Goal: Task Accomplishment & Management: Manage account settings

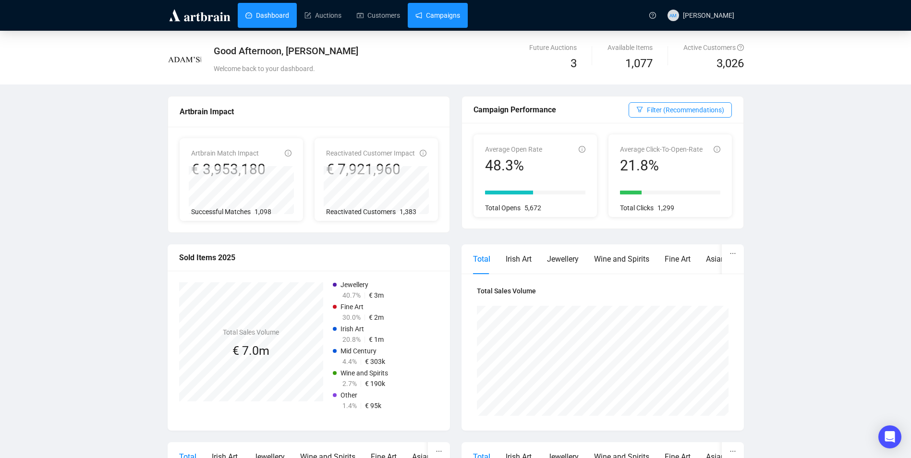
click at [452, 17] on link "Campaigns" at bounding box center [437, 15] width 45 height 25
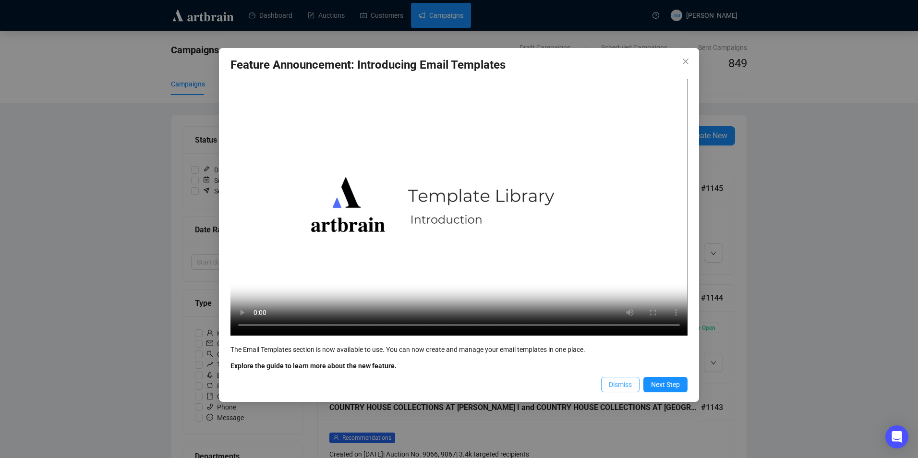
click at [617, 387] on span "Dismiss" at bounding box center [620, 384] width 23 height 11
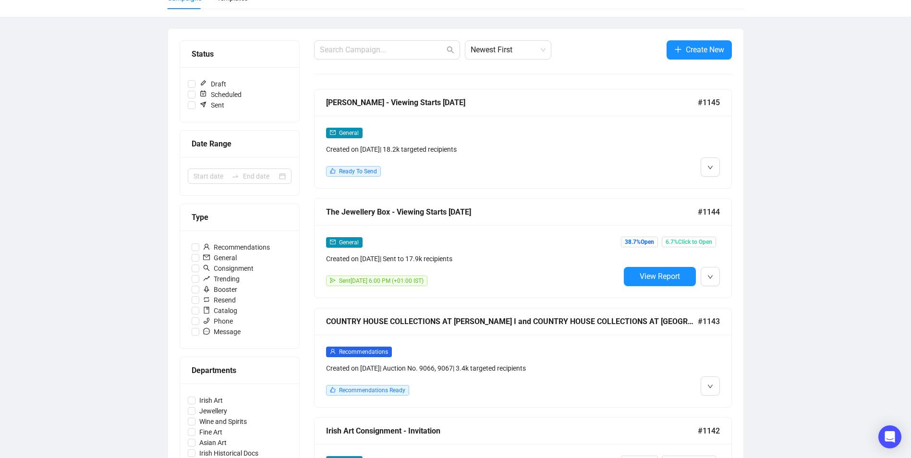
scroll to position [96, 0]
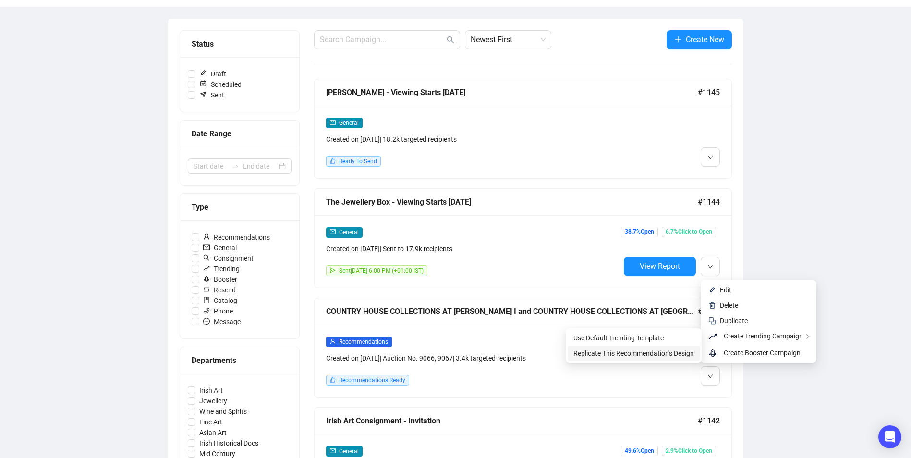
click at [654, 358] on span "Replicate This Recommendation's Design" at bounding box center [633, 353] width 121 height 11
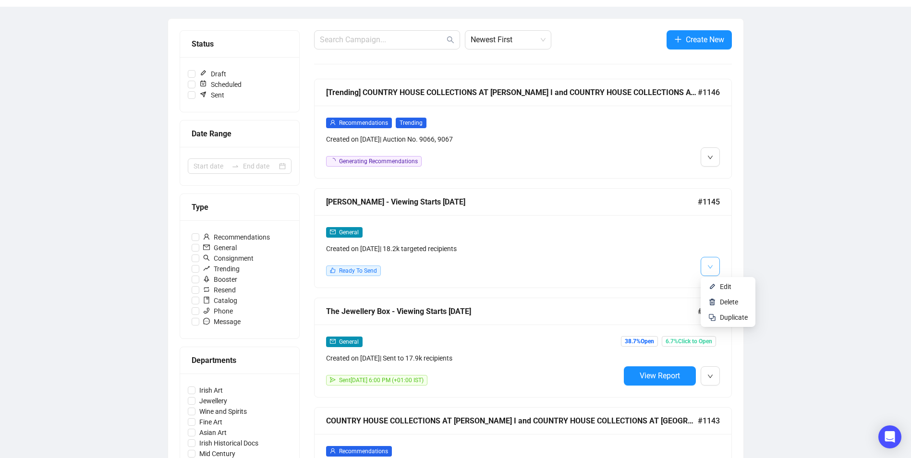
click at [715, 268] on button "button" at bounding box center [710, 266] width 19 height 19
click at [721, 283] on span "Edit" at bounding box center [726, 287] width 12 height 8
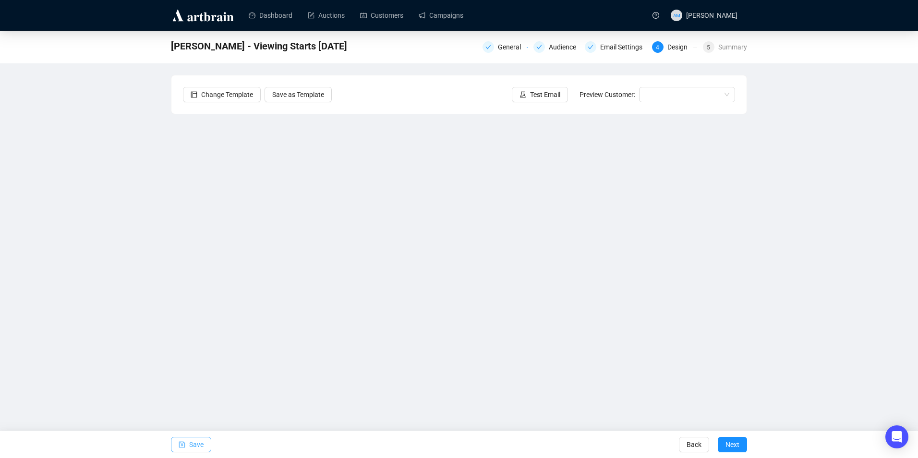
click at [176, 443] on button "Save" at bounding box center [191, 444] width 40 height 15
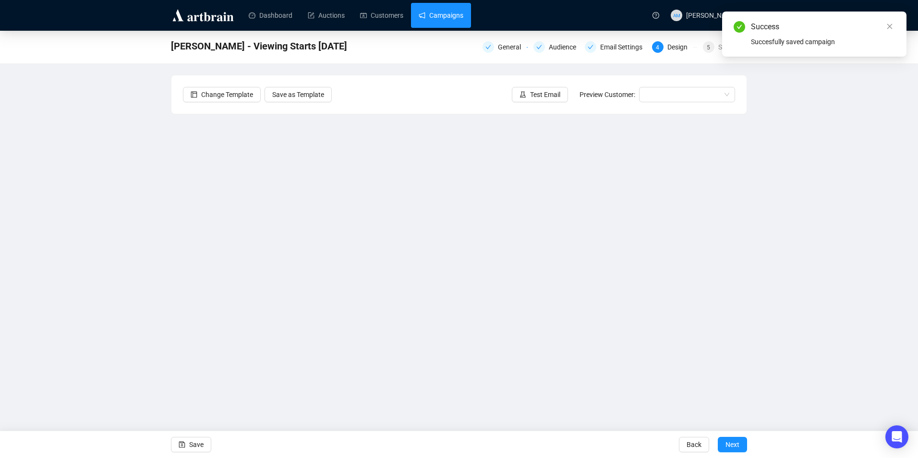
click at [459, 14] on link "Campaigns" at bounding box center [441, 15] width 45 height 25
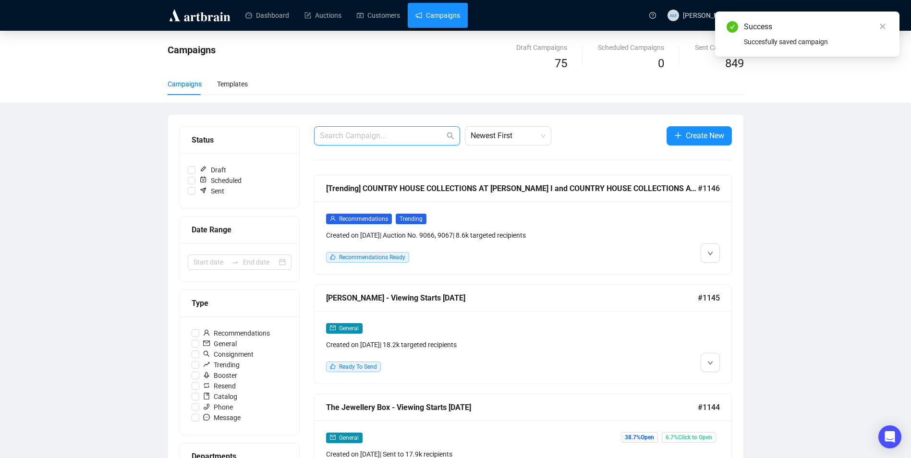
click at [418, 136] on input "text" at bounding box center [382, 136] width 125 height 12
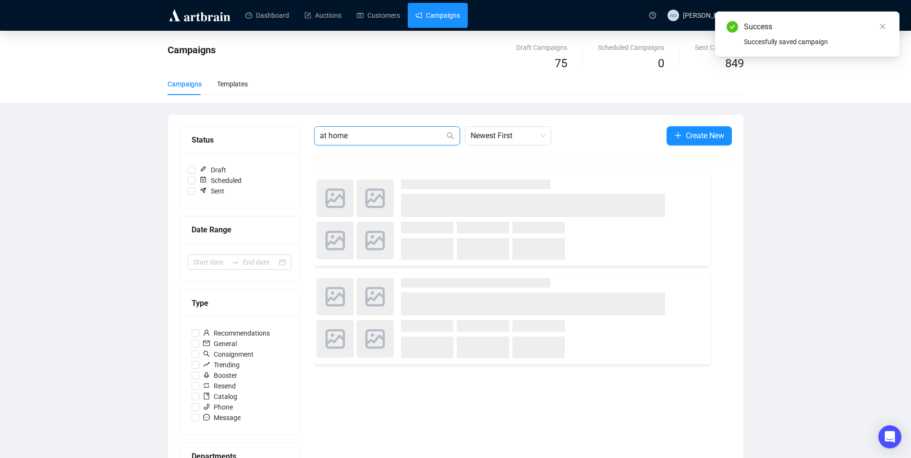
type input "at home"
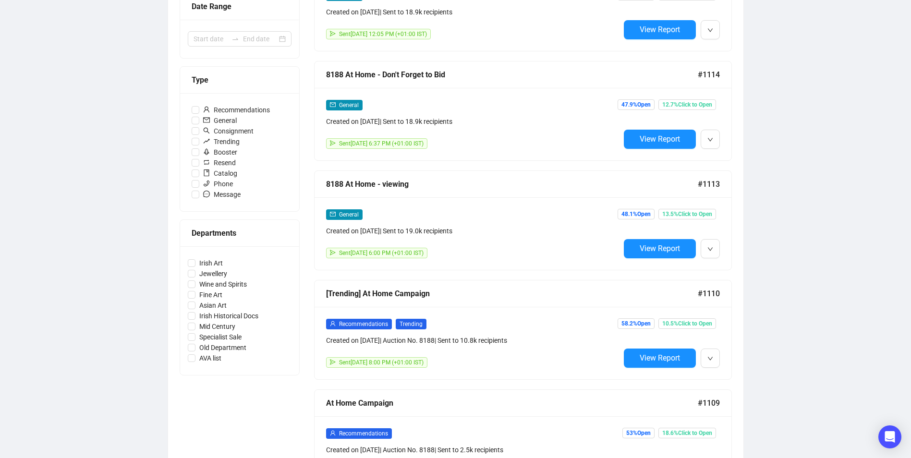
scroll to position [240, 0]
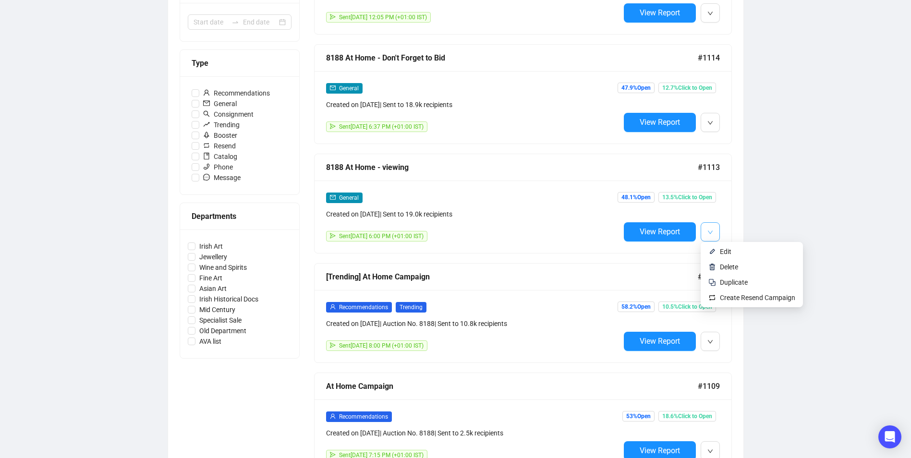
click at [712, 227] on span "button" at bounding box center [710, 232] width 6 height 12
click at [729, 248] on span "Edit" at bounding box center [726, 252] width 12 height 8
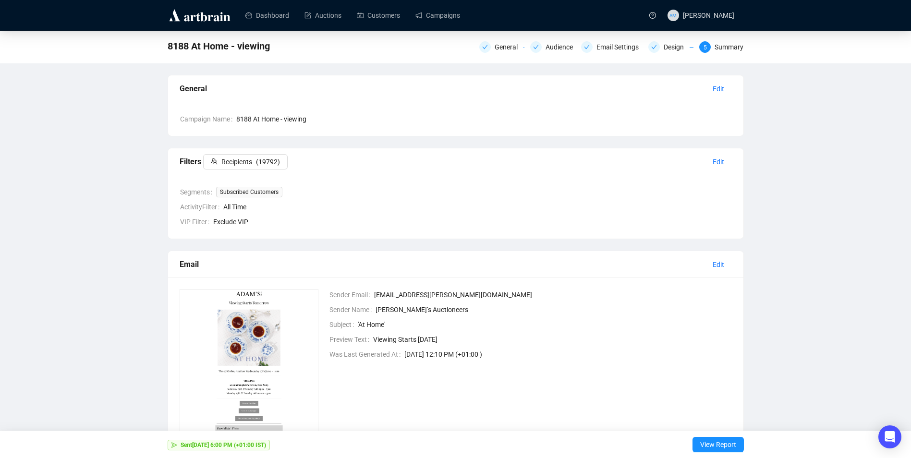
drag, startPoint x: 666, startPoint y: 47, endPoint x: 664, endPoint y: 54, distance: 6.9
click at [666, 47] on div "Design" at bounding box center [677, 47] width 26 height 12
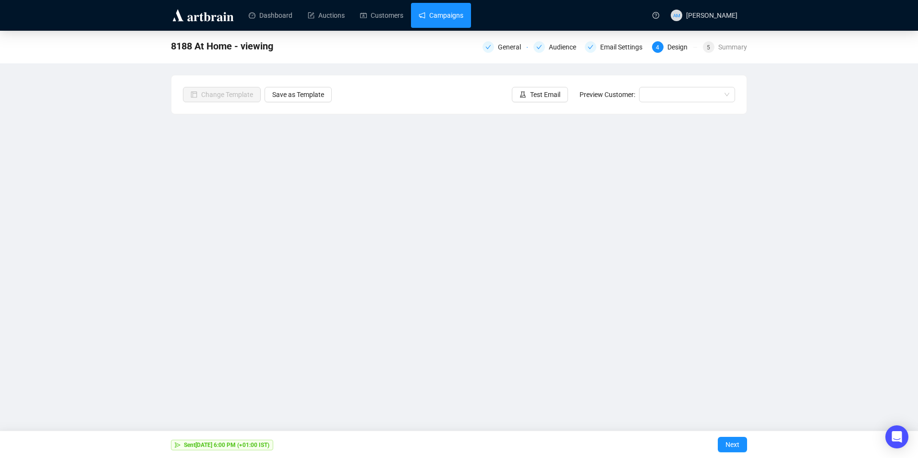
click at [435, 23] on link "Campaigns" at bounding box center [441, 15] width 45 height 25
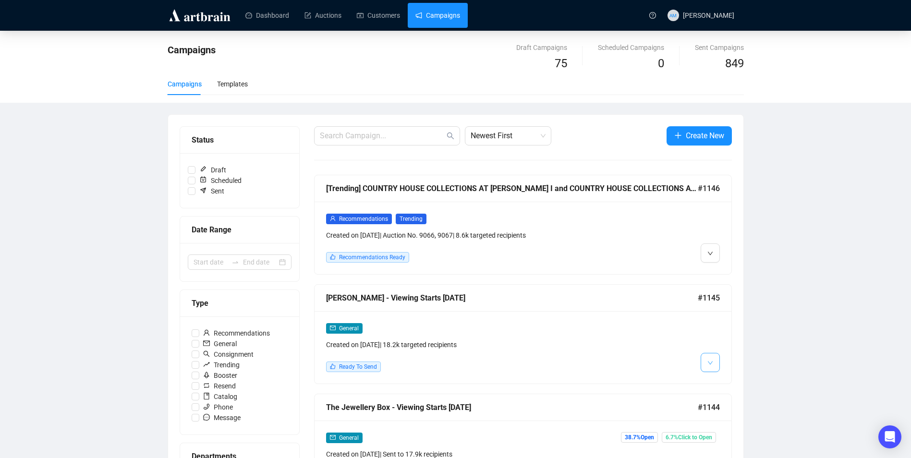
click at [714, 361] on button "button" at bounding box center [710, 362] width 19 height 19
click at [733, 388] on li "Edit" at bounding box center [728, 382] width 51 height 15
